Goal: Task Accomplishment & Management: Use online tool/utility

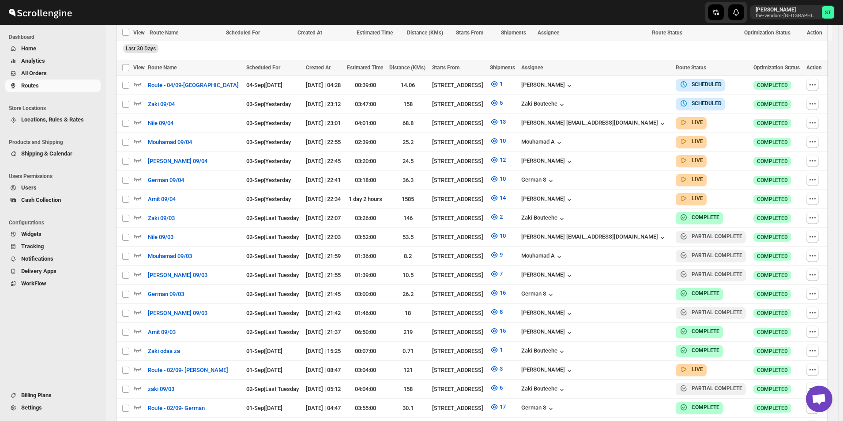
scroll to position [350, 0]
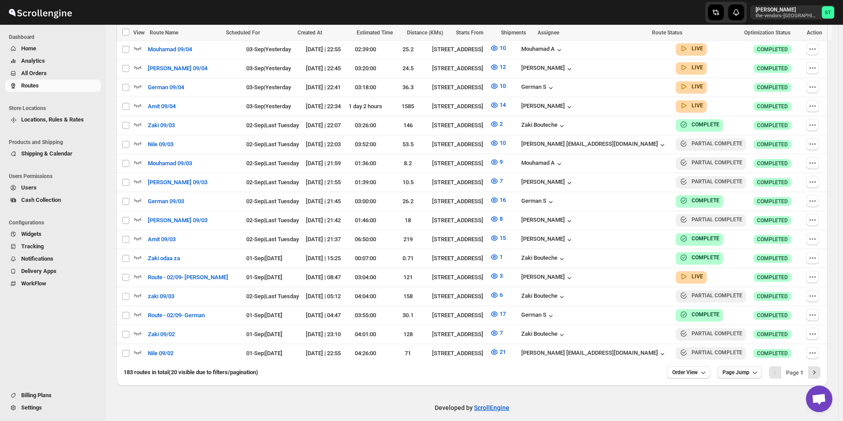
click at [749, 368] on span "Page Jump" at bounding box center [735, 371] width 27 height 7
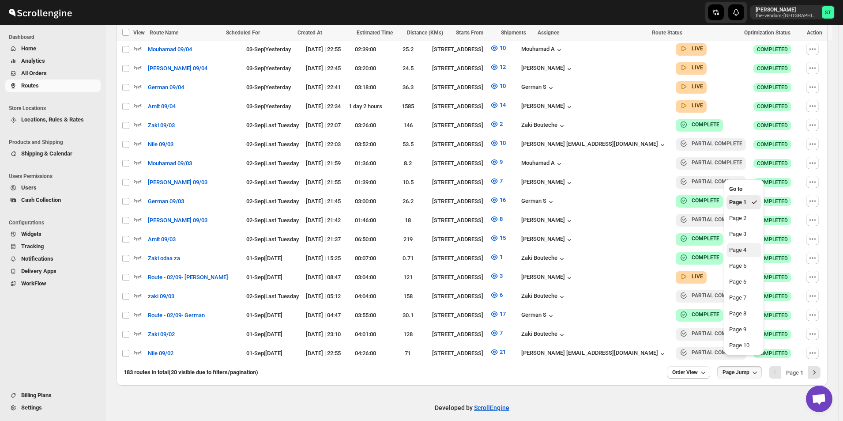
click at [736, 246] on div "Page 4" at bounding box center [737, 249] width 17 height 9
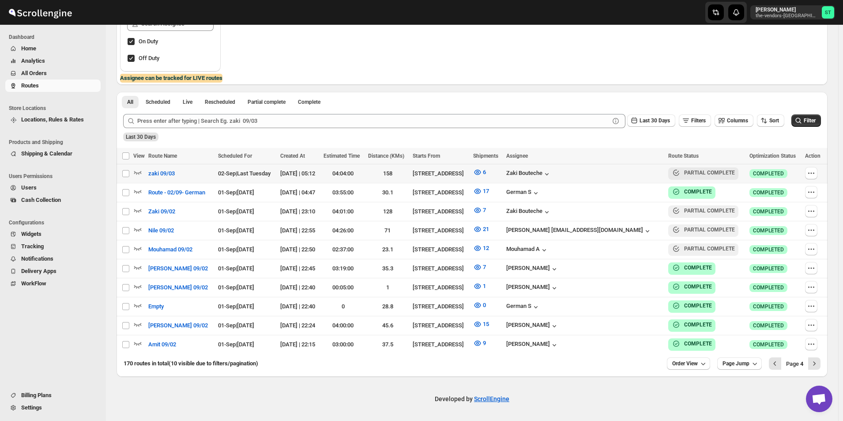
scroll to position [164, 0]
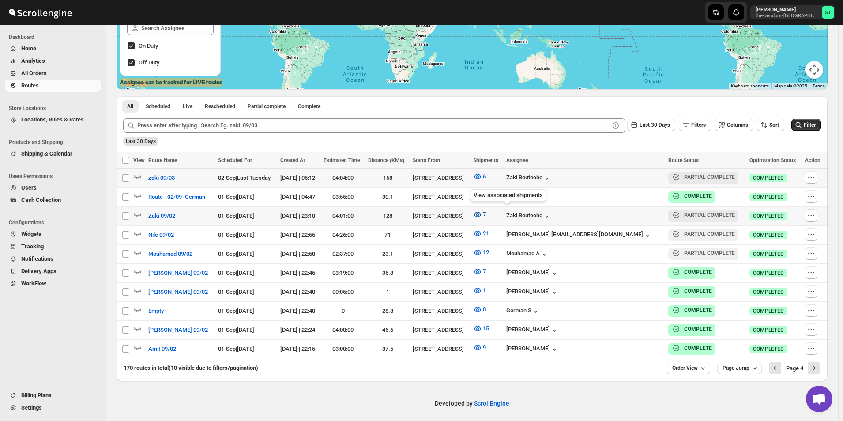
click at [482, 213] on icon "button" at bounding box center [477, 214] width 9 height 9
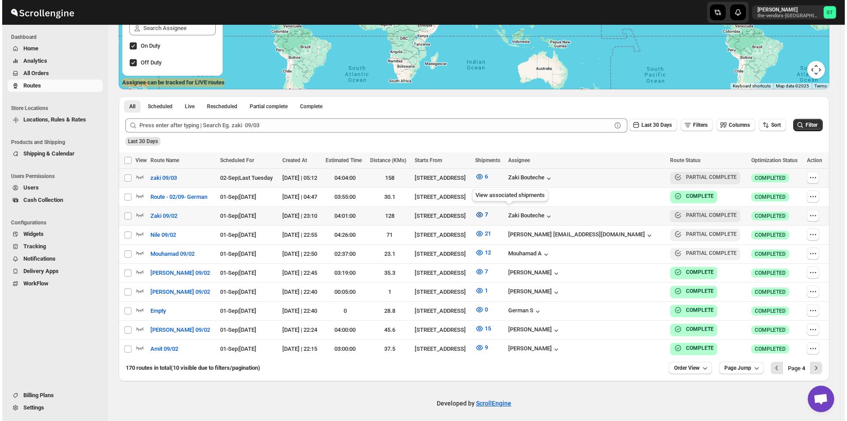
scroll to position [161, 0]
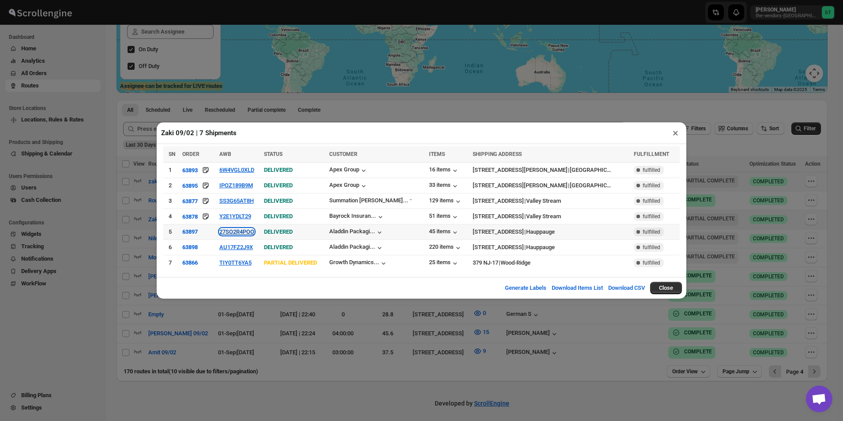
click at [237, 230] on button "27SO2R4POO" at bounding box center [236, 231] width 35 height 7
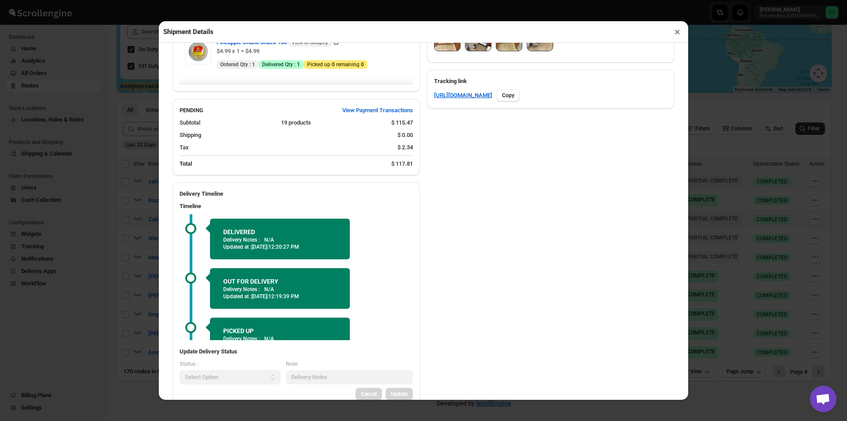
scroll to position [285, 0]
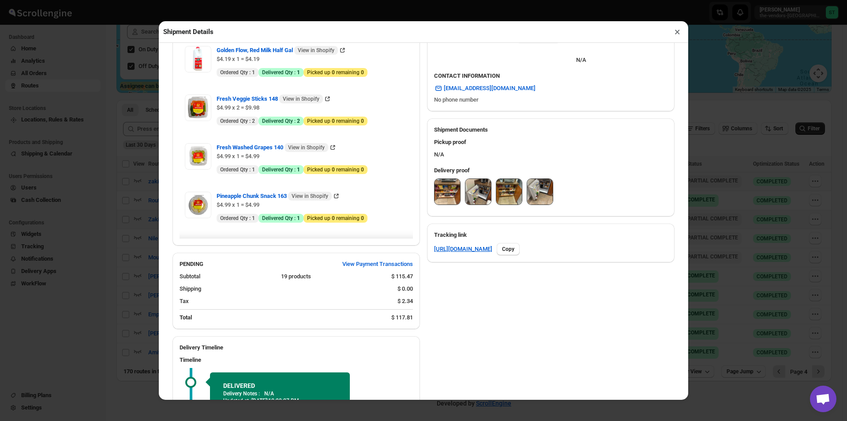
click at [453, 184] on img at bounding box center [448, 192] width 26 height 26
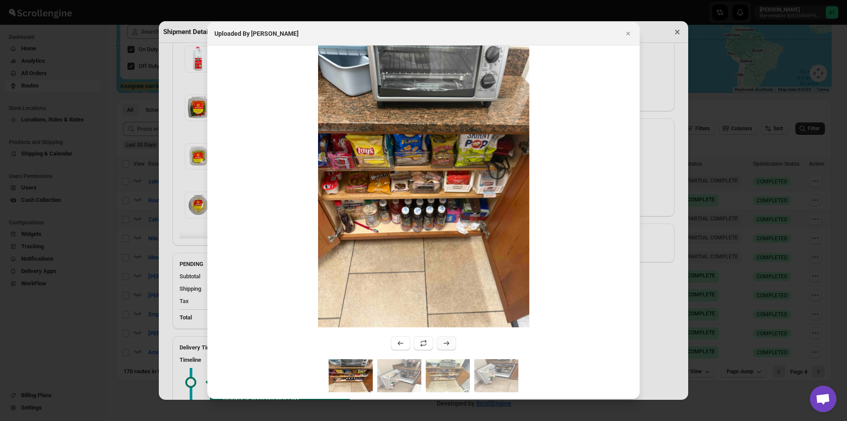
click at [443, 342] on icon ":rgg2:" at bounding box center [446, 342] width 9 height 9
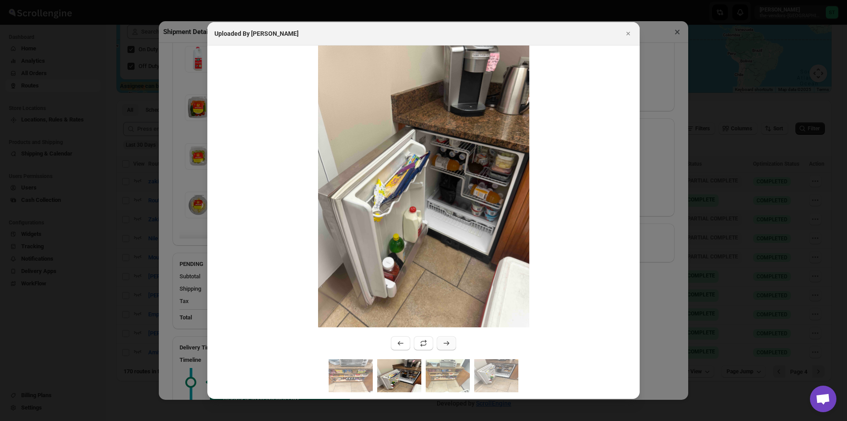
click at [443, 342] on icon ":rgg2:" at bounding box center [446, 342] width 9 height 9
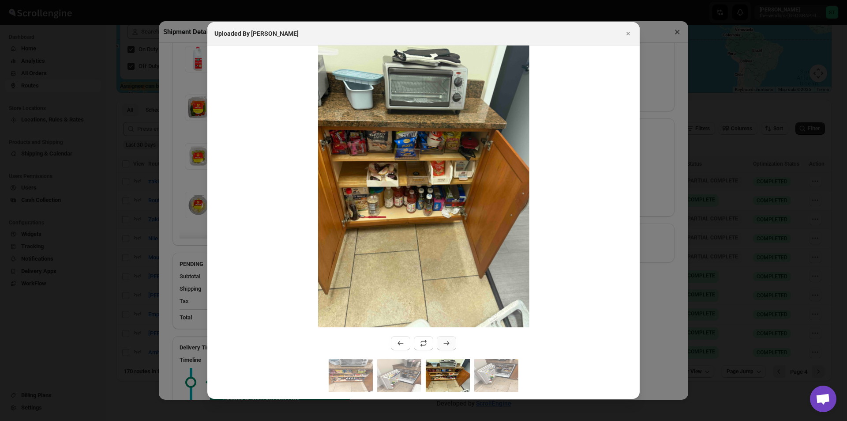
click at [443, 342] on icon ":rgg2:" at bounding box center [446, 342] width 9 height 9
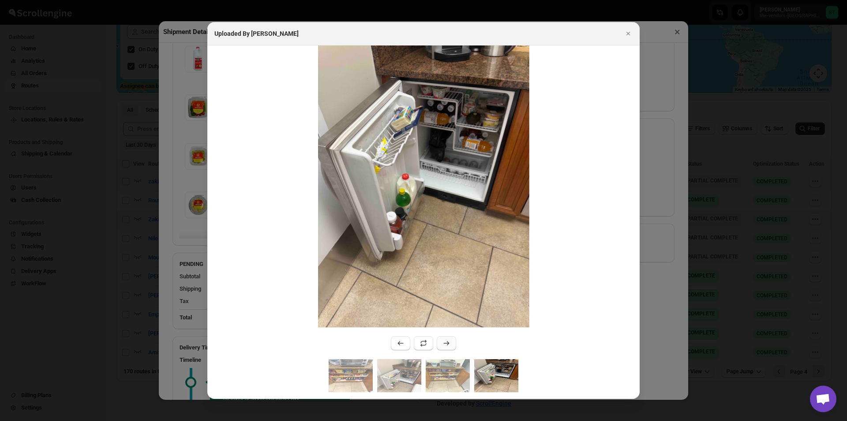
click at [438, 342] on button ":rgg2:" at bounding box center [446, 343] width 19 height 14
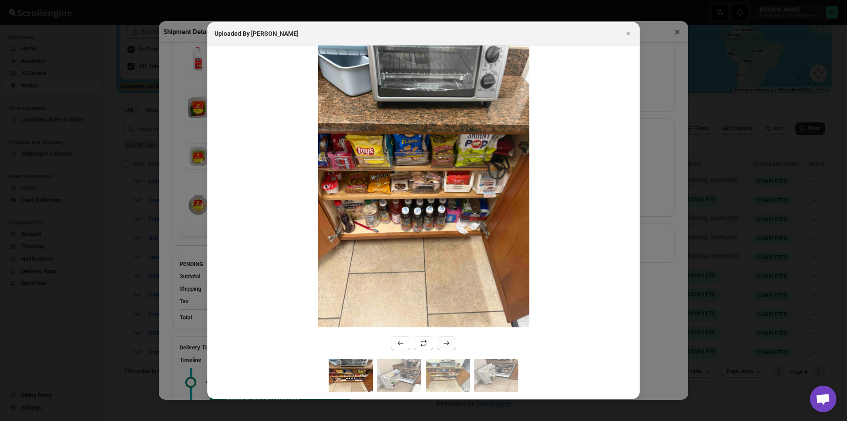
click at [438, 342] on button ":rgg2:" at bounding box center [446, 343] width 19 height 14
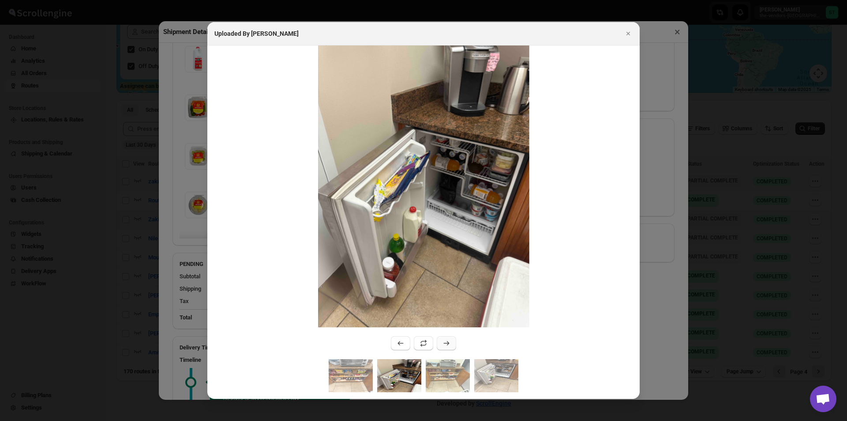
click at [440, 340] on button ":rgg2:" at bounding box center [446, 343] width 19 height 14
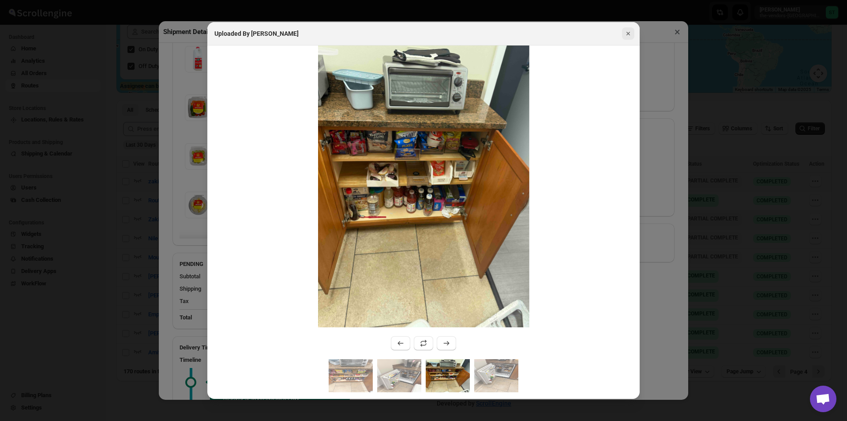
click at [627, 30] on icon "Close" at bounding box center [628, 33] width 9 height 9
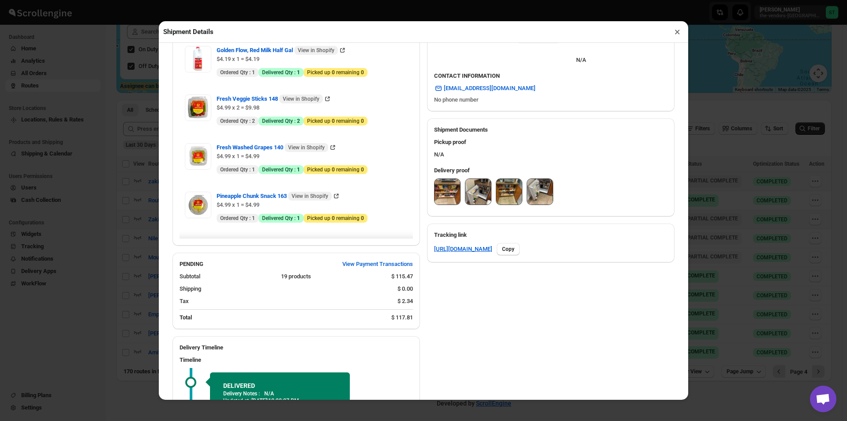
click at [678, 34] on button "×" at bounding box center [677, 32] width 13 height 12
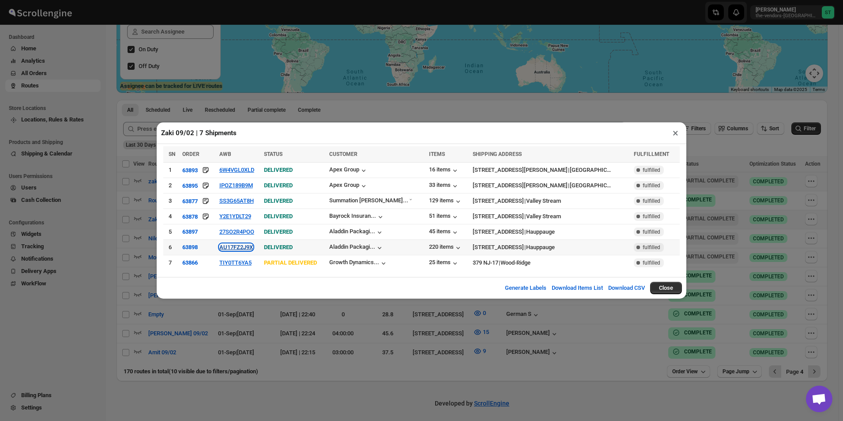
click at [243, 245] on button "AU17FZ2J9X" at bounding box center [236, 247] width 34 height 7
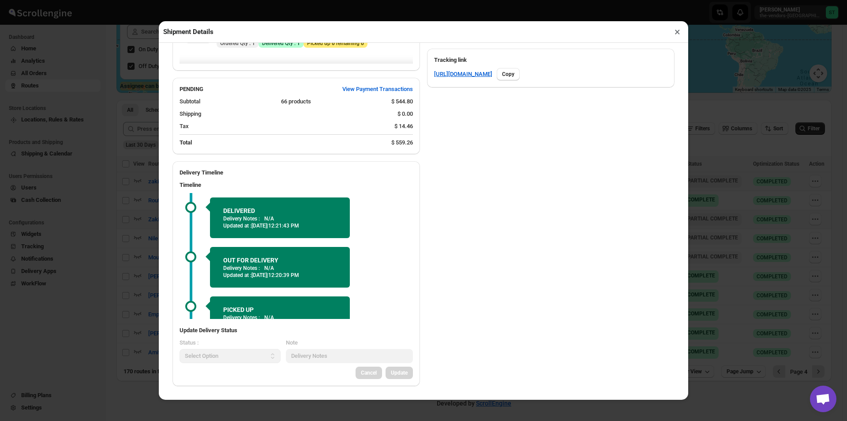
scroll to position [241, 0]
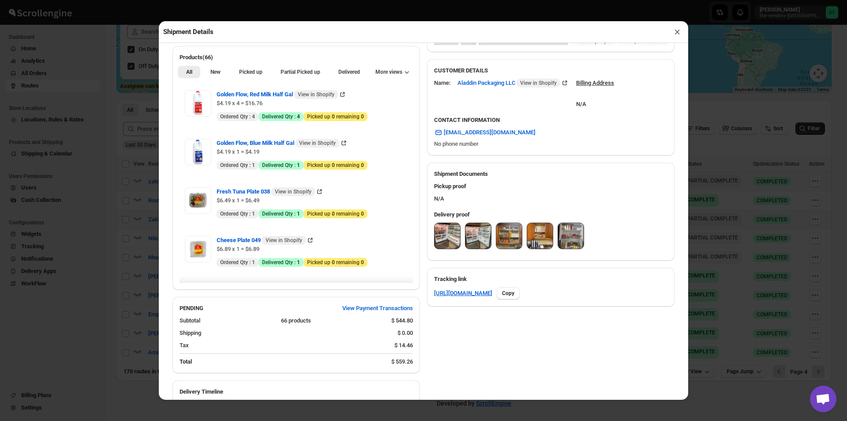
click at [451, 240] on img at bounding box center [448, 236] width 26 height 26
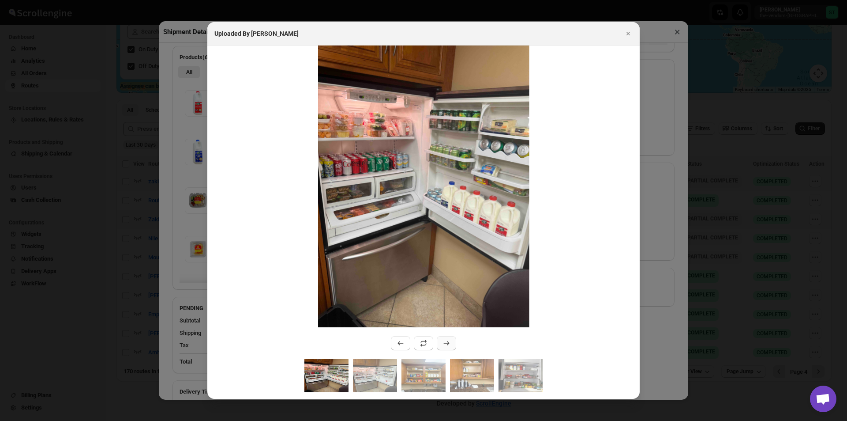
click at [450, 347] on icon ":rglo:" at bounding box center [446, 342] width 9 height 9
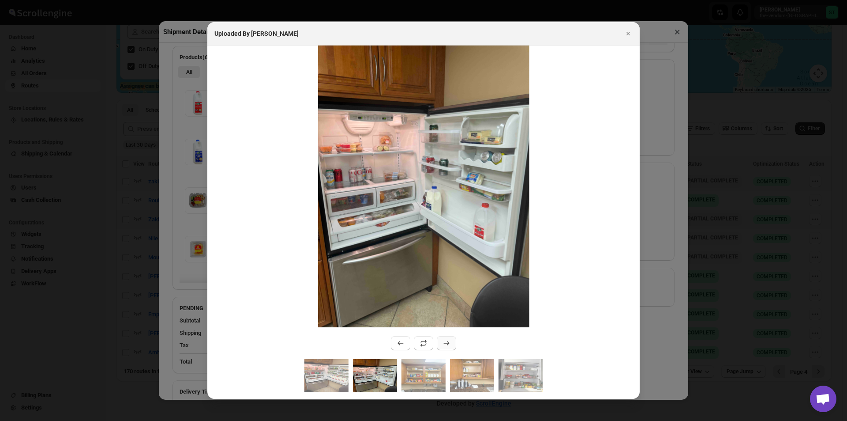
click at [447, 341] on icon ":rglo:" at bounding box center [446, 342] width 9 height 9
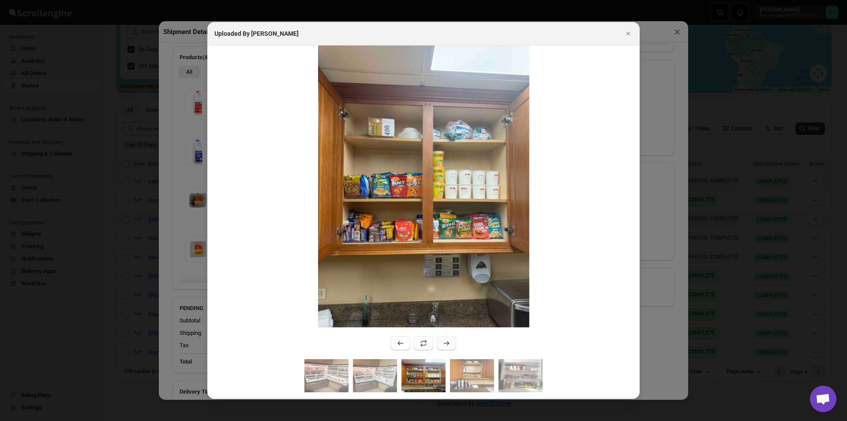
click at [447, 343] on icon ":rglo:" at bounding box center [446, 342] width 9 height 9
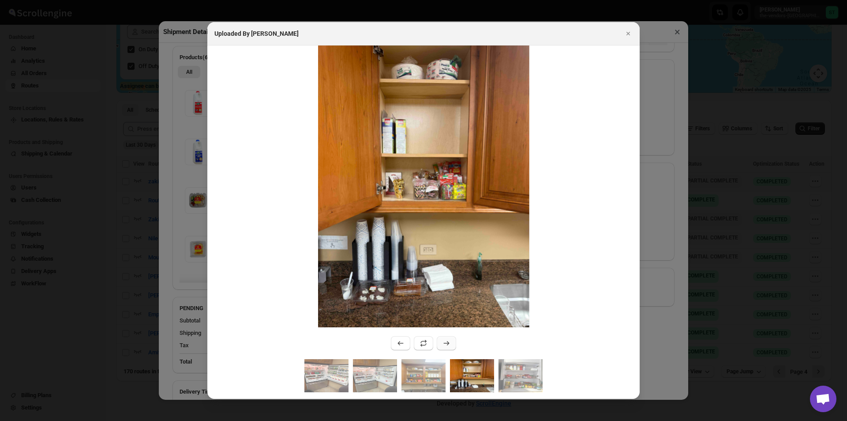
click at [447, 343] on icon ":rglo:" at bounding box center [446, 342] width 9 height 9
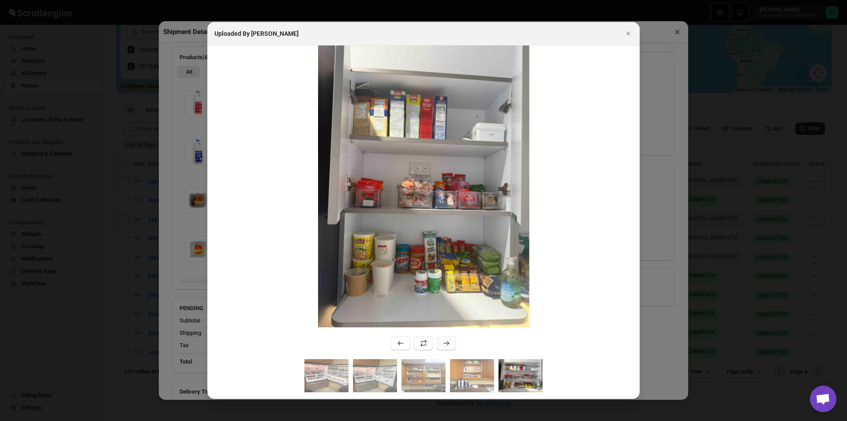
click at [444, 346] on icon ":rglo:" at bounding box center [446, 342] width 9 height 9
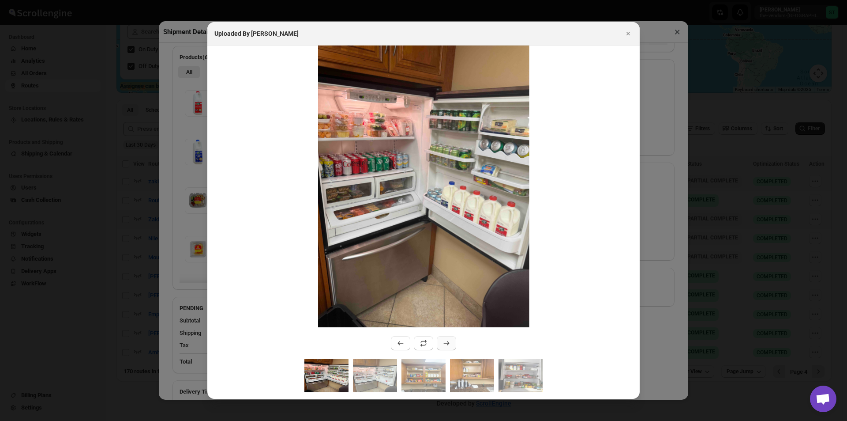
click at [444, 346] on icon ":rglo:" at bounding box center [446, 342] width 9 height 9
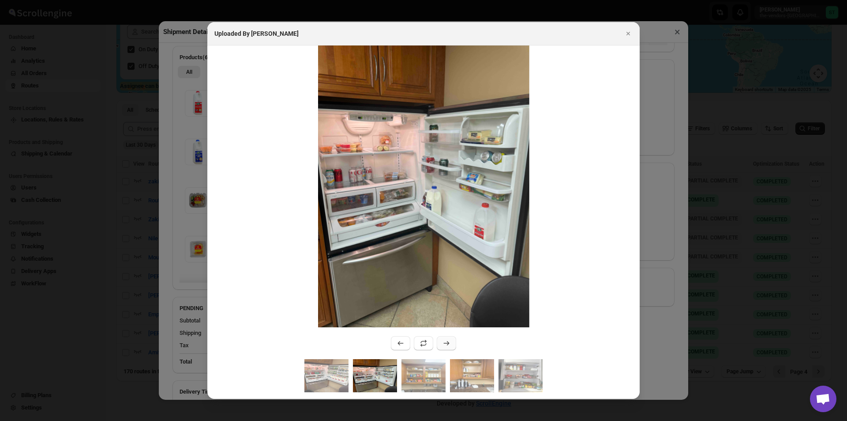
click at [444, 346] on icon ":rglo:" at bounding box center [446, 342] width 9 height 9
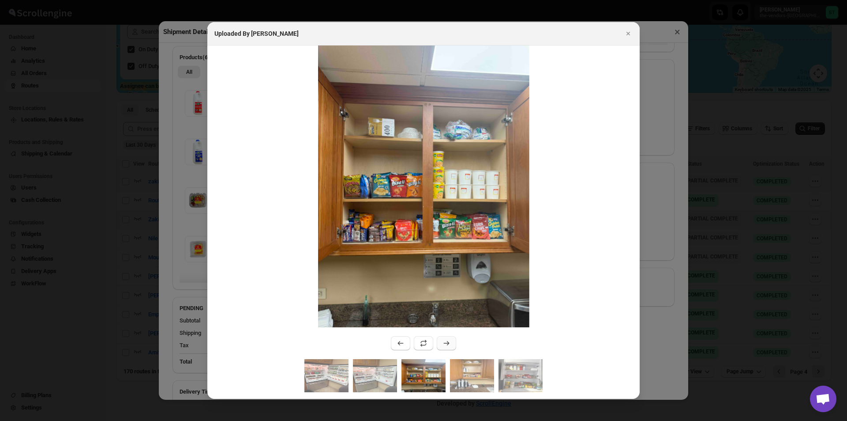
click at [444, 346] on icon ":rglo:" at bounding box center [446, 342] width 9 height 9
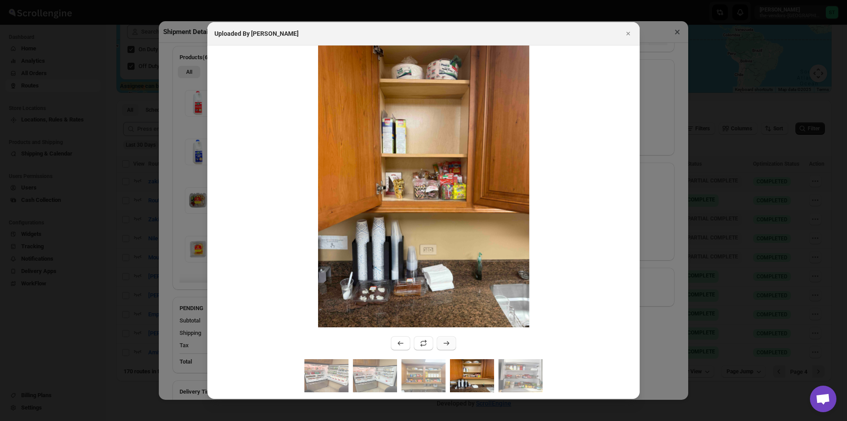
click at [444, 346] on icon ":rglo:" at bounding box center [446, 342] width 9 height 9
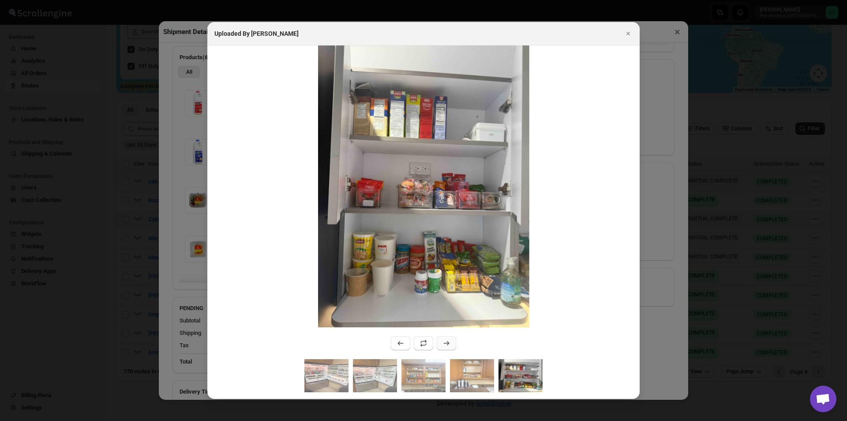
click at [448, 342] on icon ":rglo:" at bounding box center [447, 343] width 6 height 4
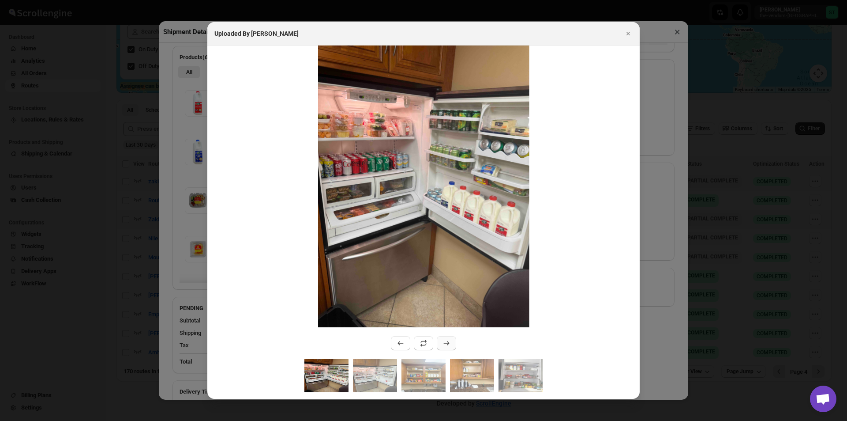
click at [445, 343] on icon ":rglo:" at bounding box center [446, 342] width 9 height 9
